Goal: Navigation & Orientation: Understand site structure

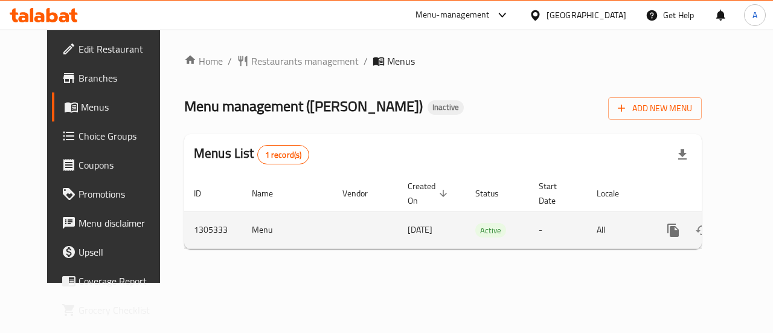
click at [745, 226] on link "enhanced table" at bounding box center [759, 229] width 29 height 29
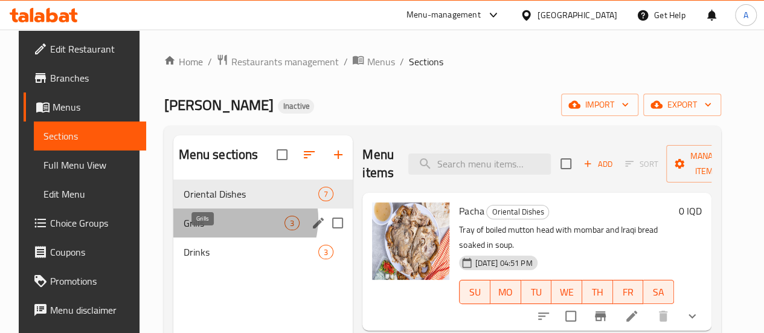
click at [225, 230] on span "Grills" at bounding box center [233, 222] width 101 height 14
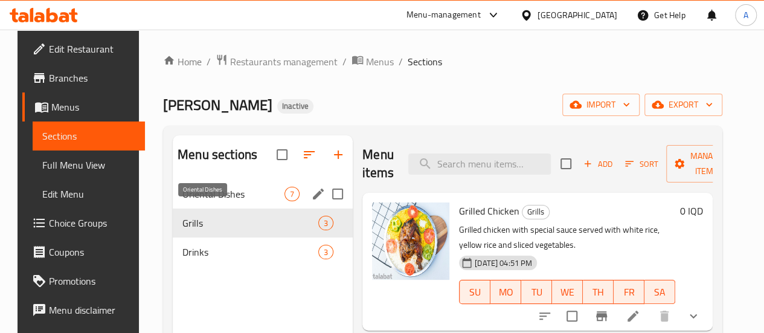
click at [202, 201] on span "Oriental Dishes" at bounding box center [233, 194] width 102 height 14
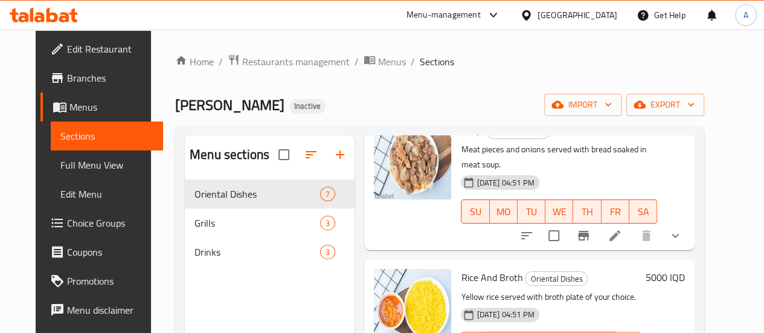
scroll to position [169, 0]
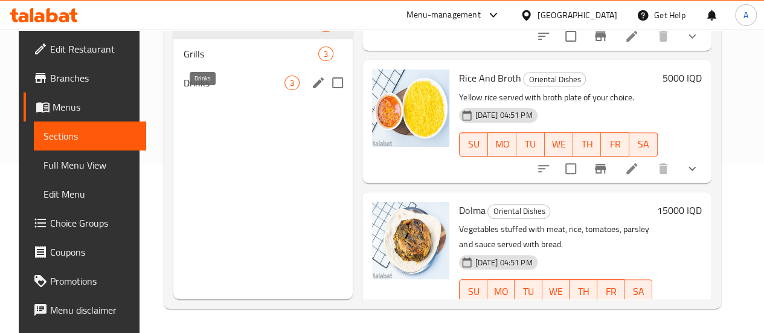
click at [183, 90] on span "Drinks" at bounding box center [233, 82] width 101 height 14
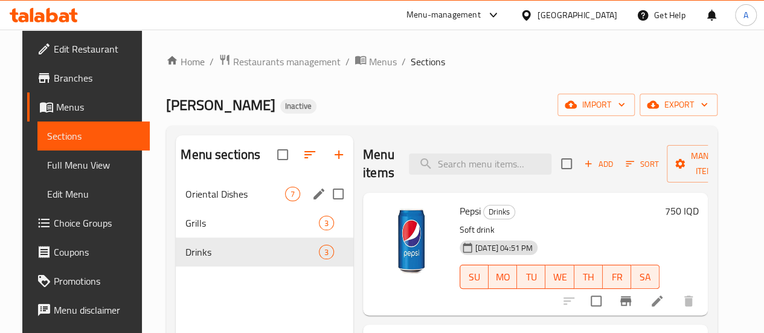
click at [217, 201] on span "Oriental Dishes" at bounding box center [235, 194] width 100 height 14
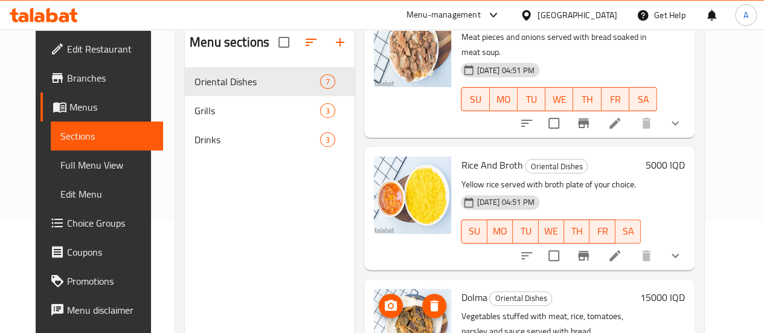
scroll to position [169, 0]
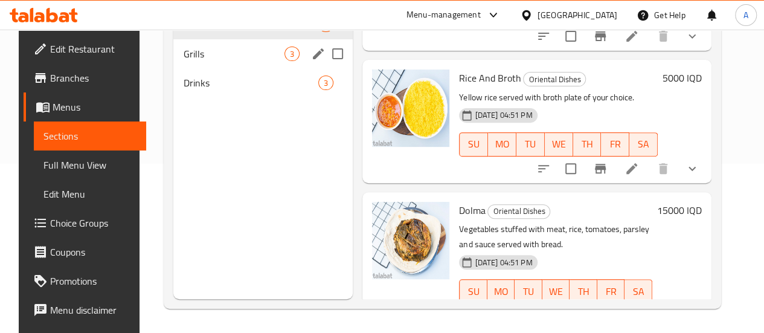
click at [217, 61] on span "Grills" at bounding box center [233, 53] width 101 height 14
